Goal: Find specific page/section

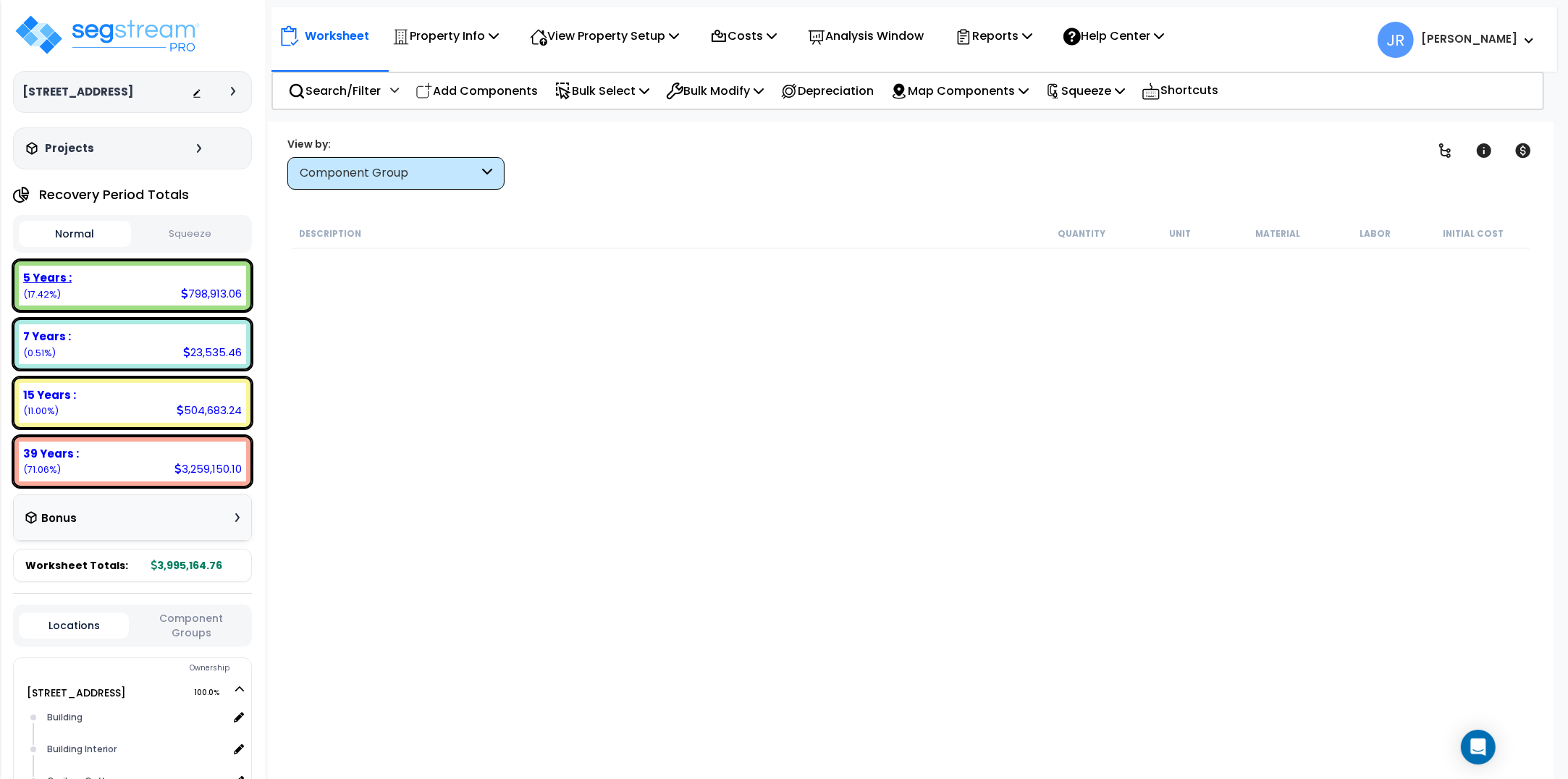
scroll to position [1176, 0]
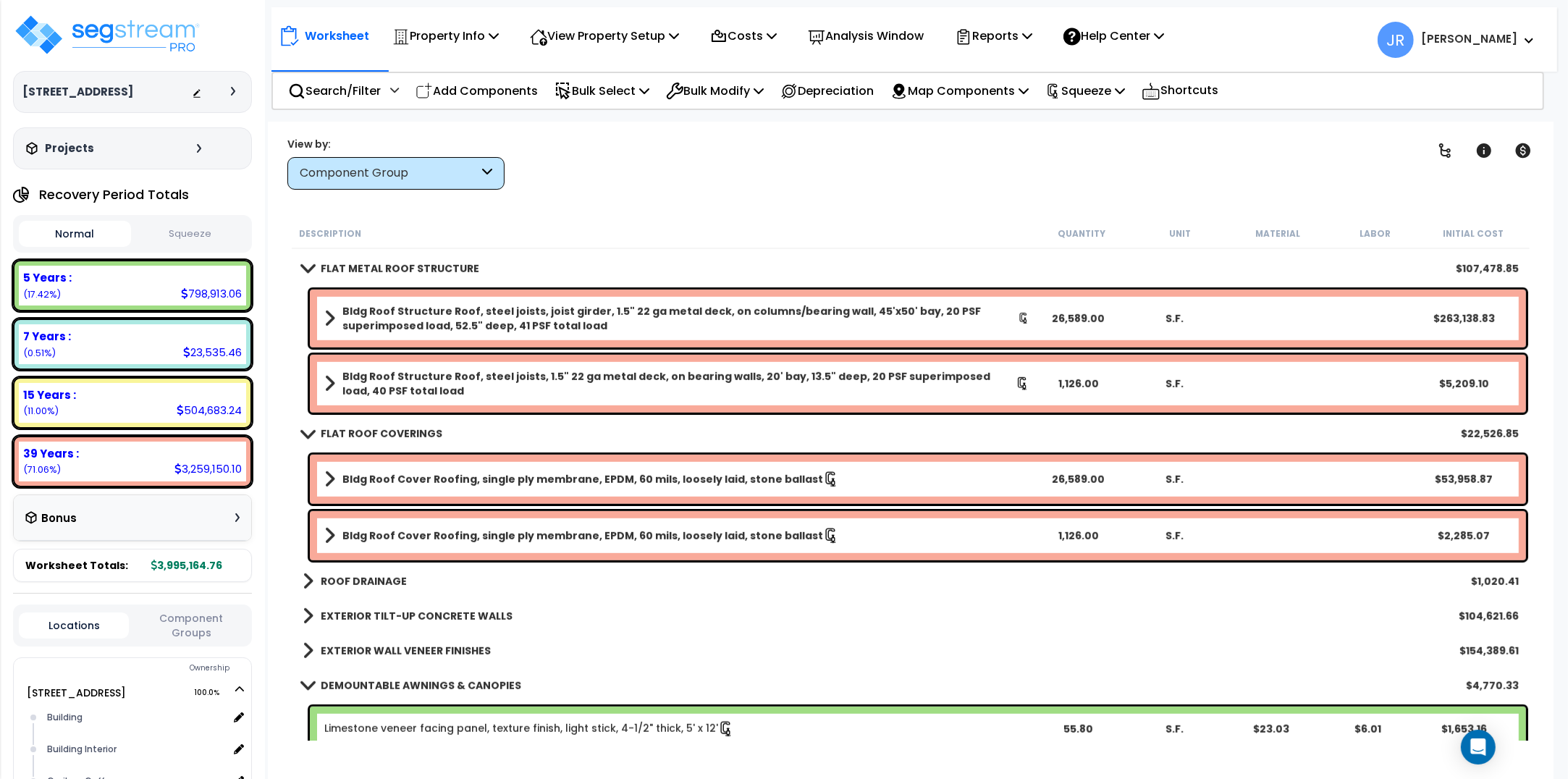
click at [73, 145] on h3 "Projects" at bounding box center [70, 149] width 49 height 15
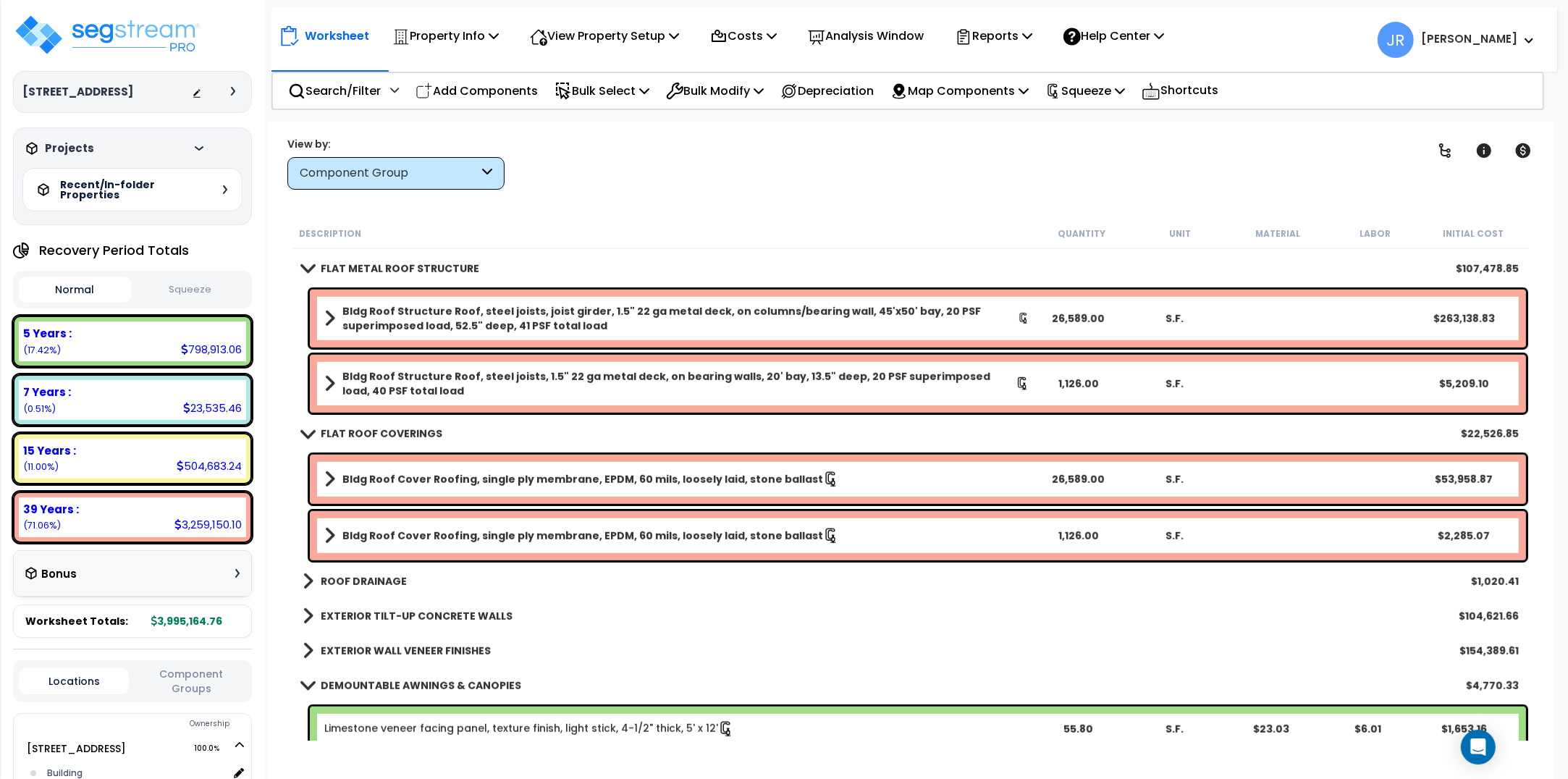
click at [83, 185] on h5 "Recent/In-folder Properties" at bounding box center [111, 190] width 102 height 20
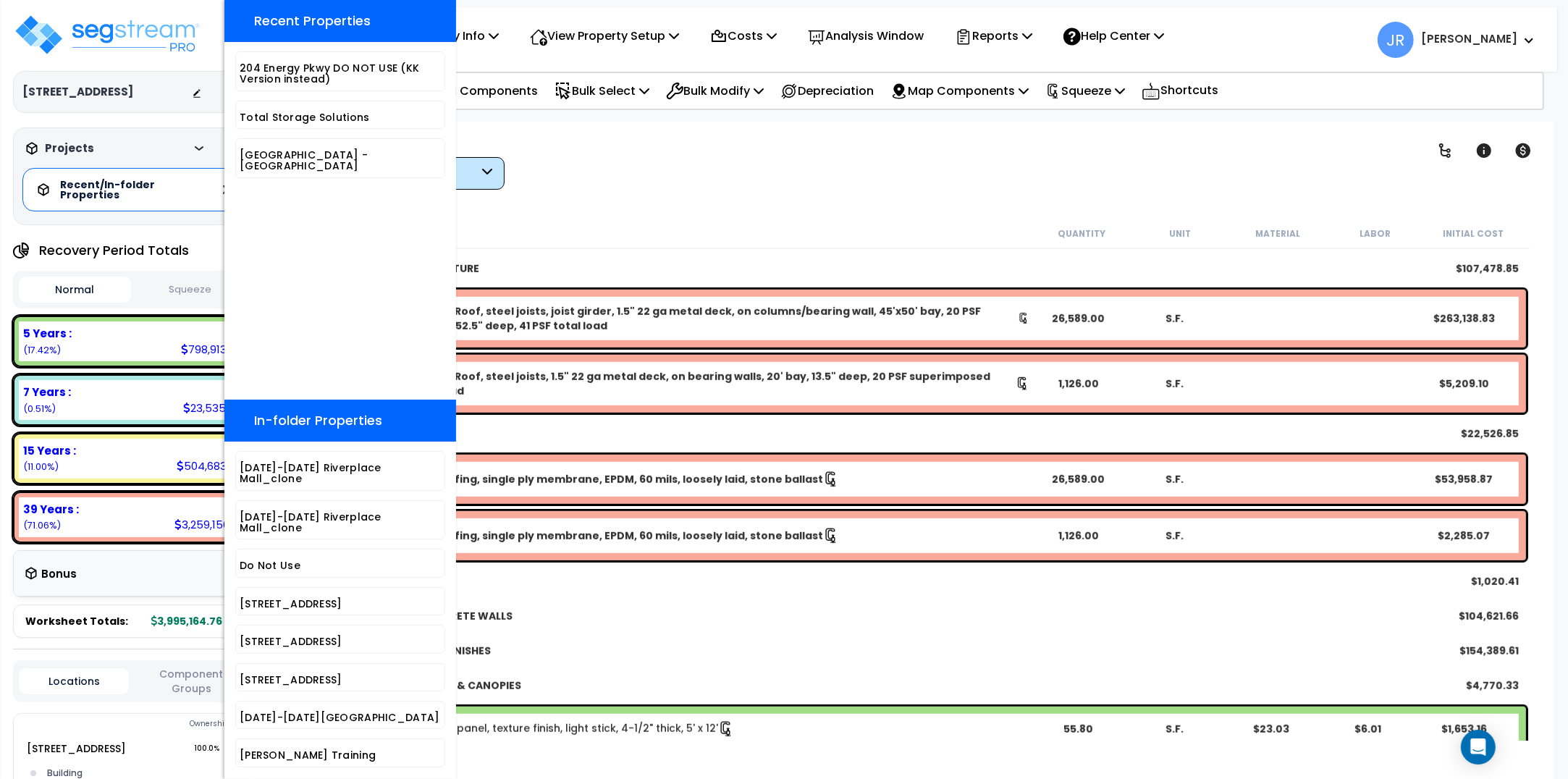
click at [566, 122] on div "Worksheet Property Info Property Setup Add Property Unit Template property Clon…" at bounding box center [911, 511] width 1286 height 779
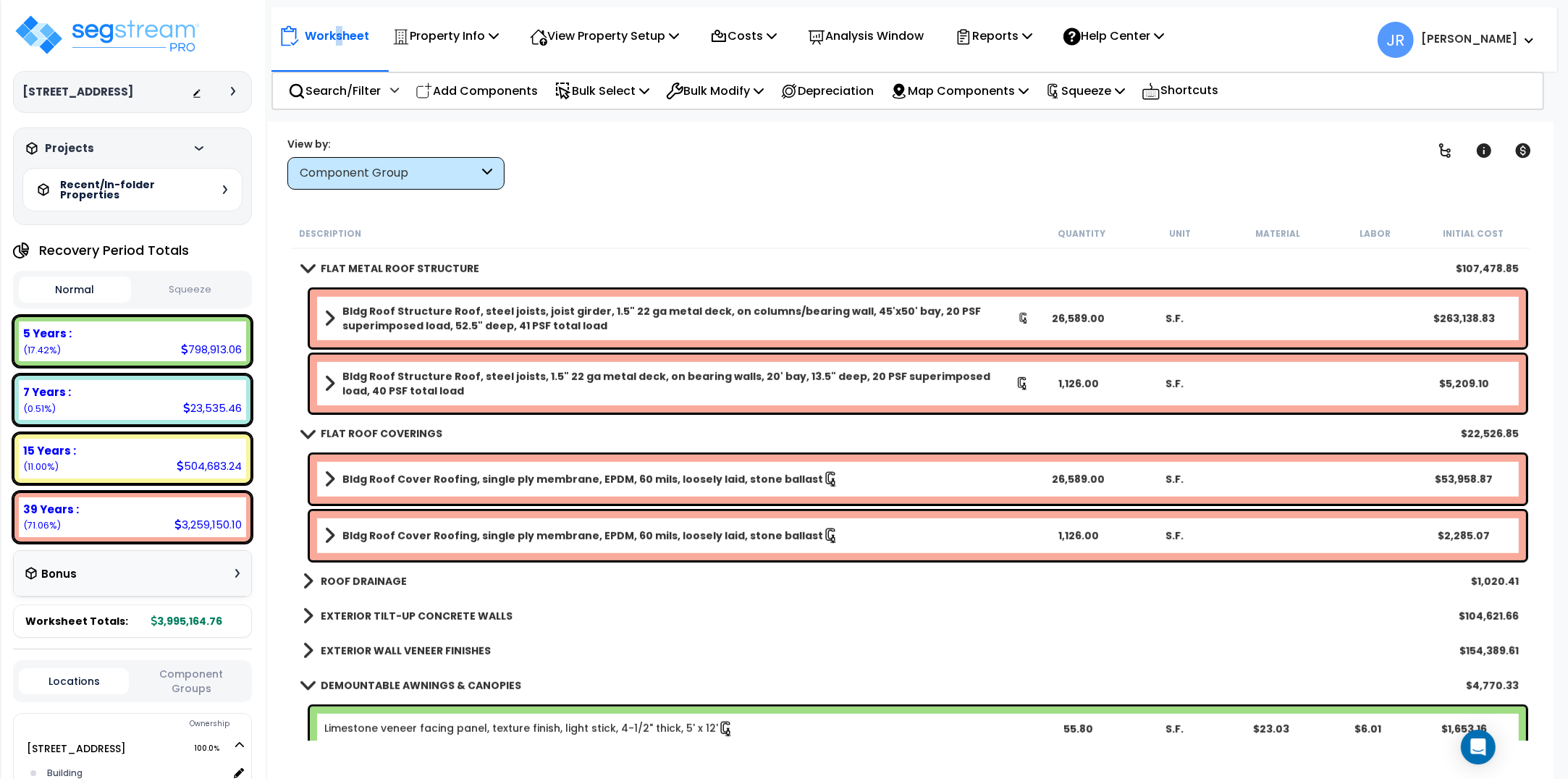
click at [341, 34] on p "Worksheet" at bounding box center [336, 36] width 64 height 20
click at [180, 37] on img at bounding box center [107, 34] width 189 height 44
